Goal: Information Seeking & Learning: Learn about a topic

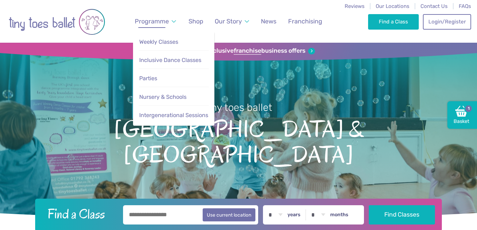
click at [162, 21] on span "Programme" at bounding box center [152, 21] width 34 height 7
click at [163, 41] on span "Weekly Classes" at bounding box center [158, 42] width 39 height 7
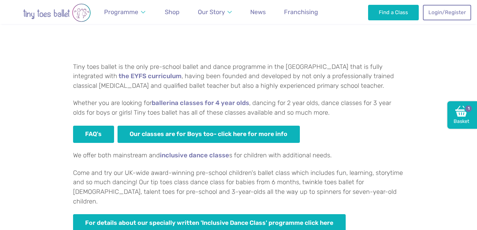
scroll to position [416, 0]
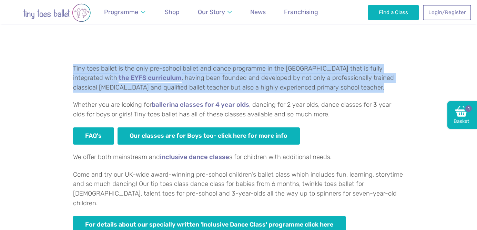
drag, startPoint x: 73, startPoint y: 67, endPoint x: 337, endPoint y: 84, distance: 264.5
click at [337, 84] on p "Tiny toes ballet is the only pre-school ballet and dance programme in the [GEOG…" at bounding box center [238, 78] width 331 height 29
copy p "Tiny toes ballet is the only pre-school ballet and dance programme in the [GEOG…"
